Goal: Transaction & Acquisition: Purchase product/service

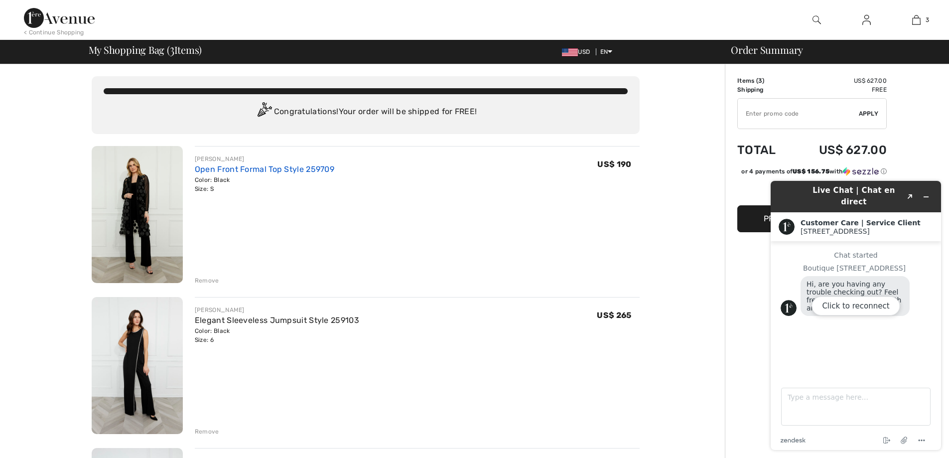
click at [218, 174] on link "Open Front Formal Top Style 259709" at bounding box center [265, 168] width 140 height 9
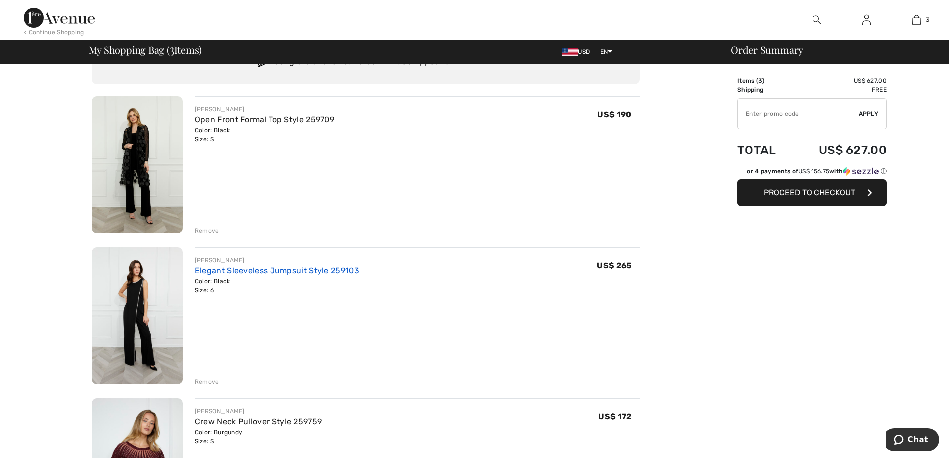
click at [241, 275] on link "Elegant Sleeveless Jumpsuit Style 259103" at bounding box center [277, 270] width 164 height 9
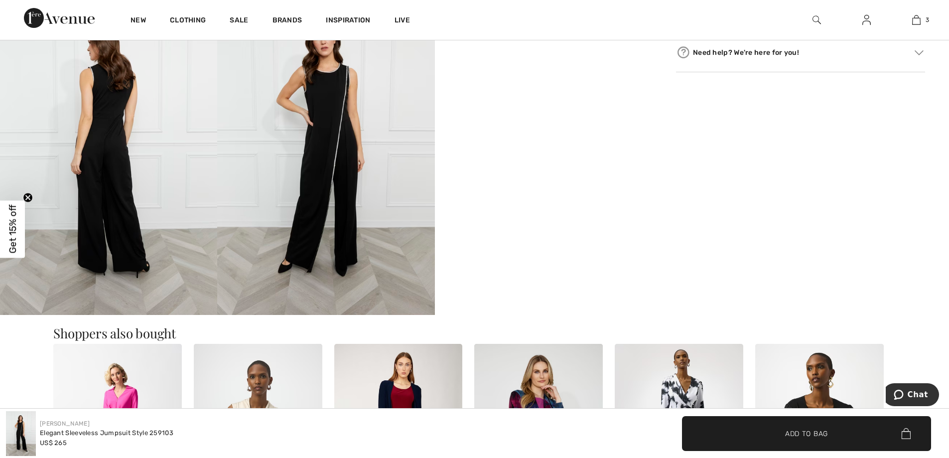
scroll to position [548, 0]
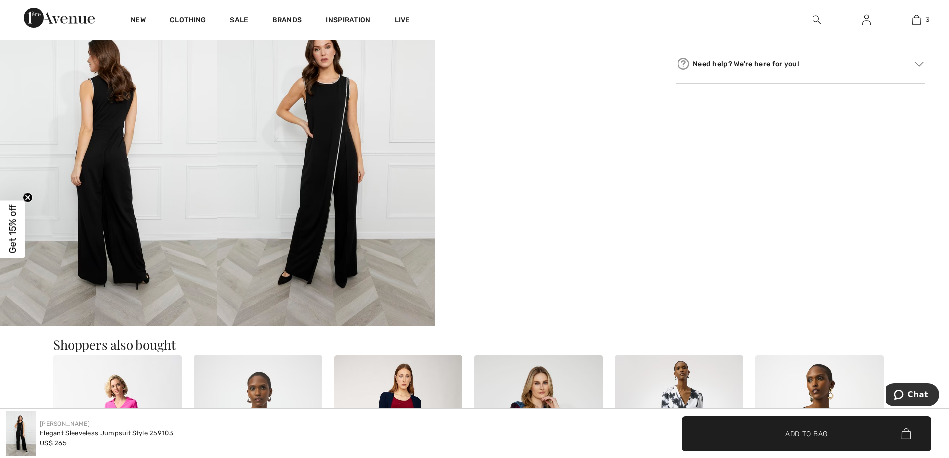
click at [517, 109] on video "Your browser does not support the video tag." at bounding box center [543, 54] width 217 height 109
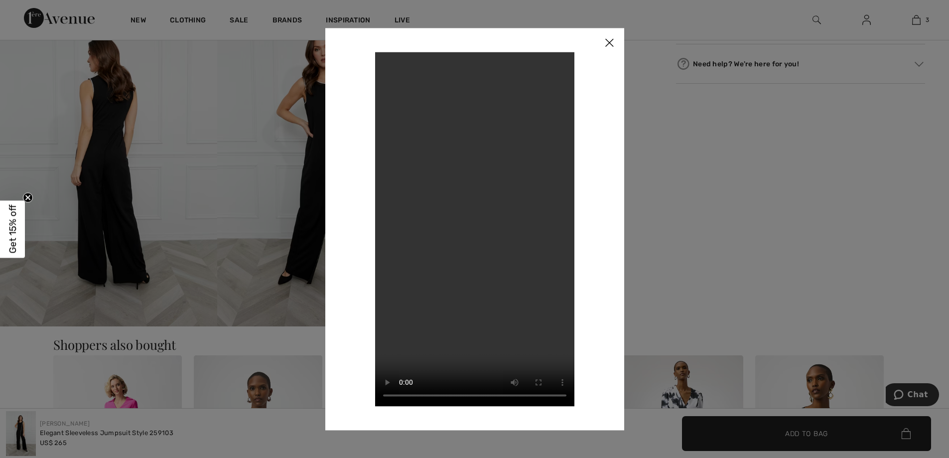
click at [608, 37] on img at bounding box center [609, 43] width 30 height 31
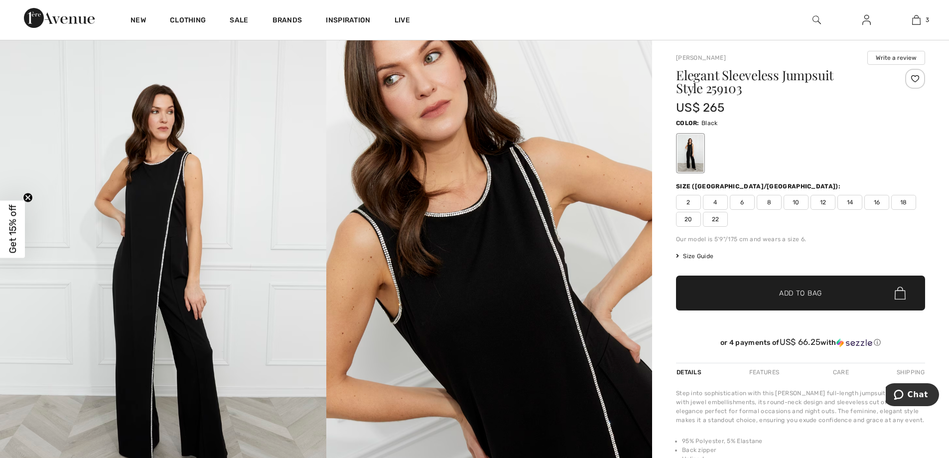
scroll to position [0, 0]
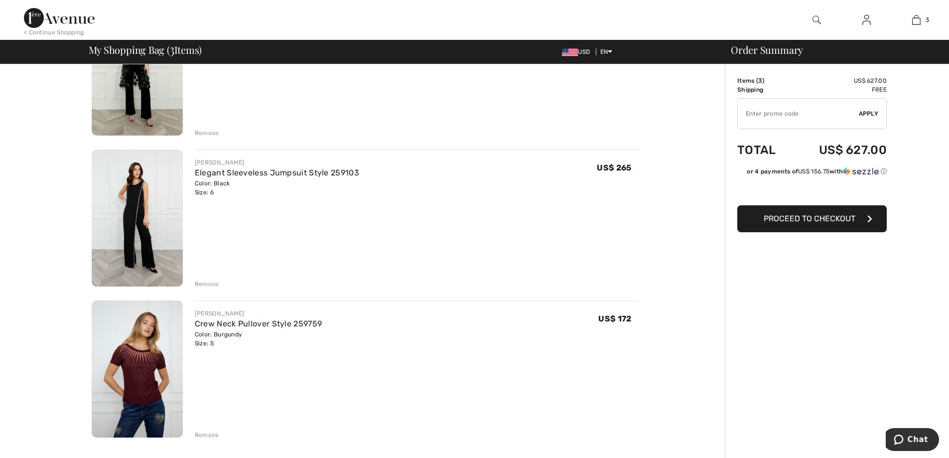
scroll to position [149, 0]
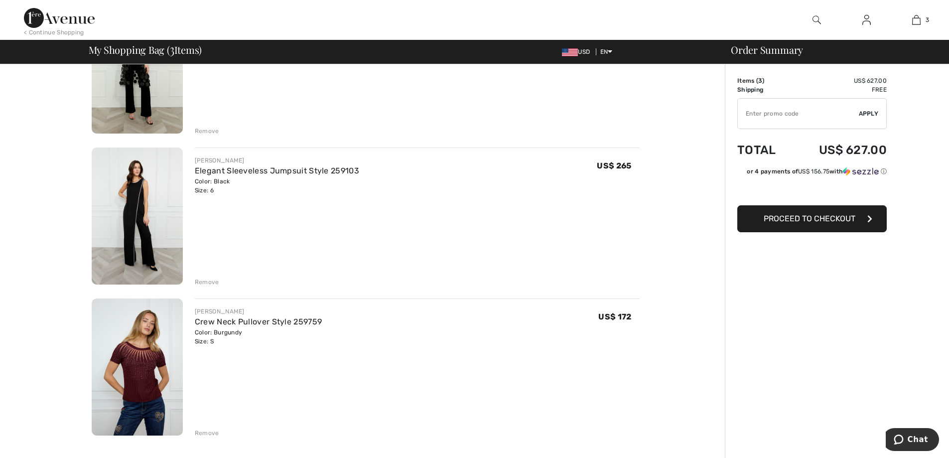
click at [215, 287] on div "Remove" at bounding box center [207, 282] width 24 height 9
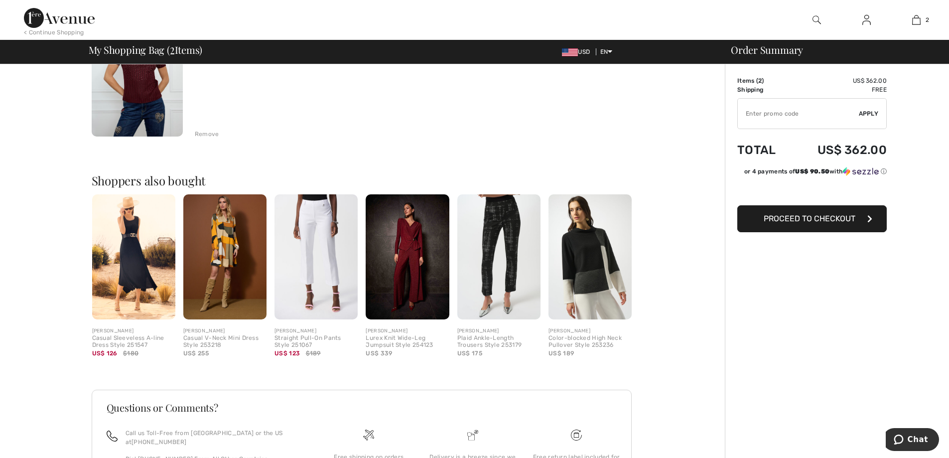
scroll to position [299, 0]
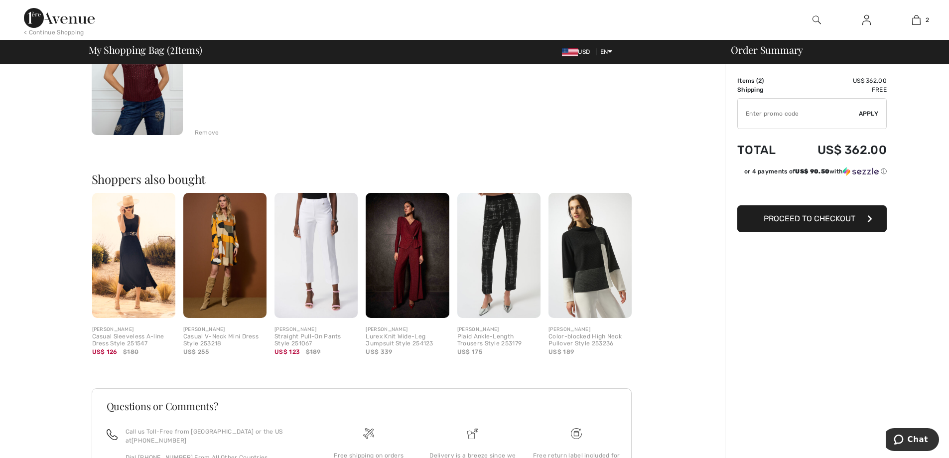
click at [483, 277] on img at bounding box center [498, 255] width 83 height 125
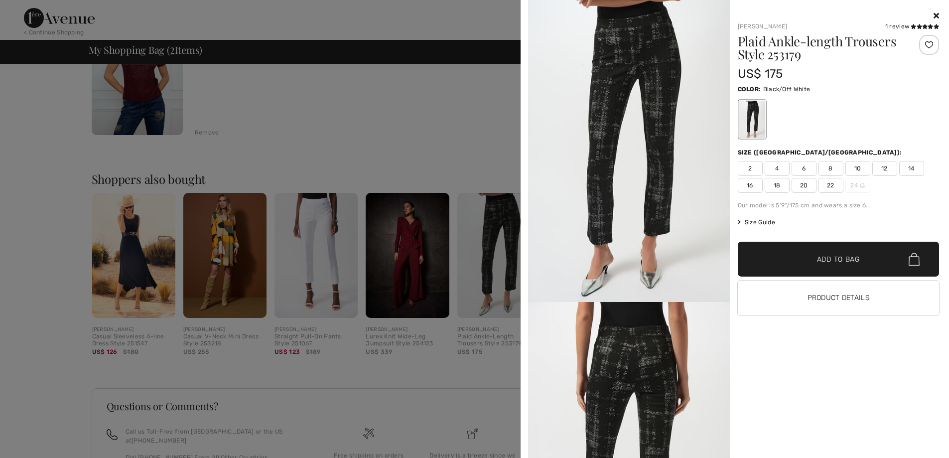
click at [934, 15] on icon at bounding box center [936, 15] width 5 height 8
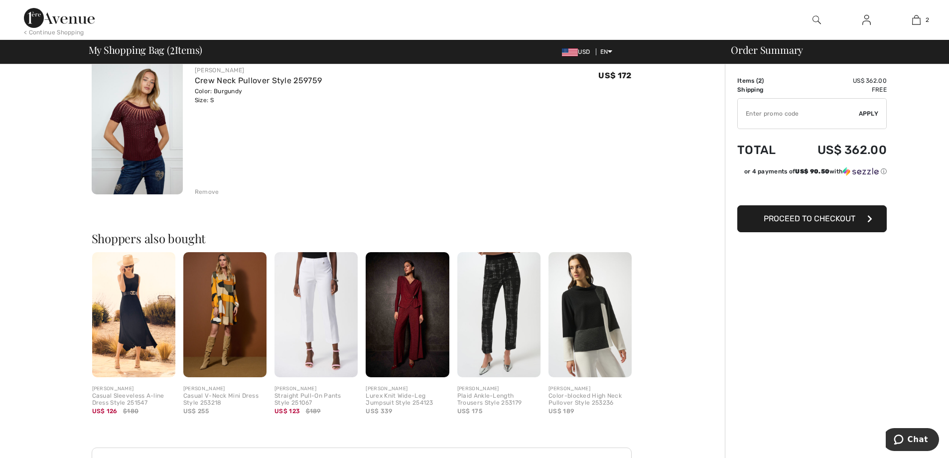
scroll to position [0, 0]
